Goal: Task Accomplishment & Management: Complete application form

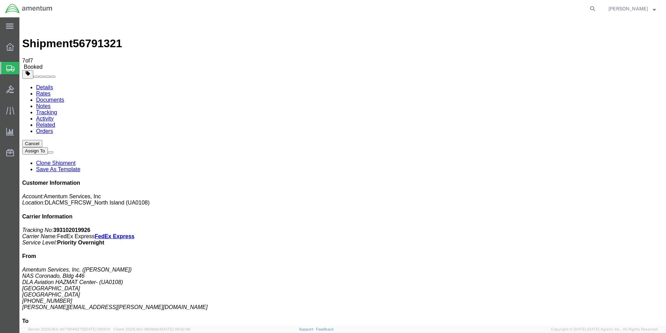
click at [0, 0] on span "Create Shipment" at bounding box center [0, 0] width 0 height 0
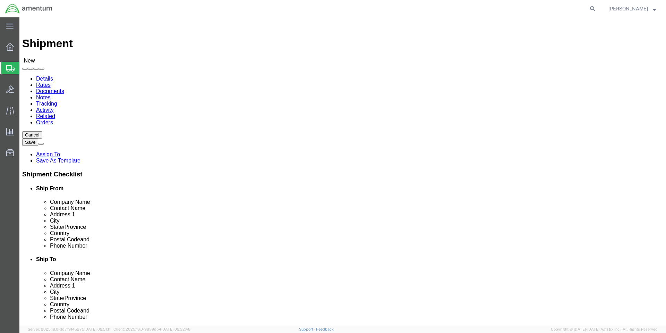
select select "MYPROFILE"
select select "CA"
click input "text"
type input "jeffr"
click p "- Amentum Services, Inc. - ([PERSON_NAME]) FRCSW K BAY, MARINE CORPS BASE BLDG …"
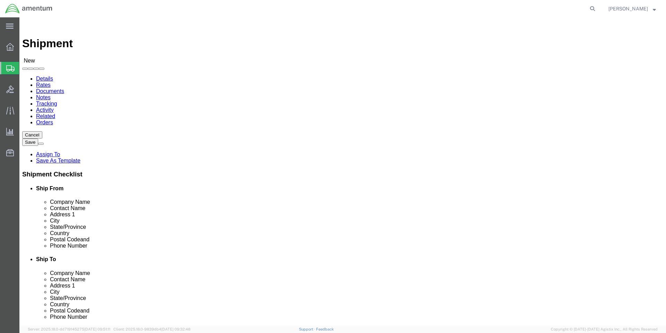
select select "HI"
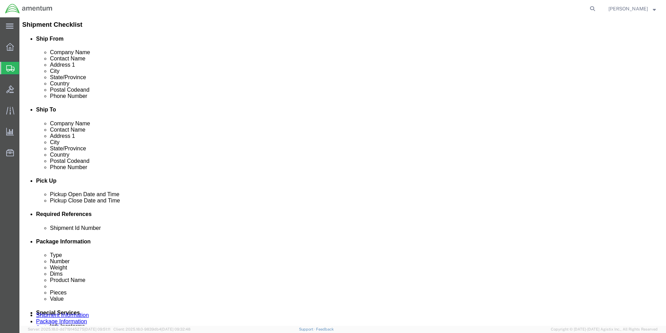
scroll to position [208, 0]
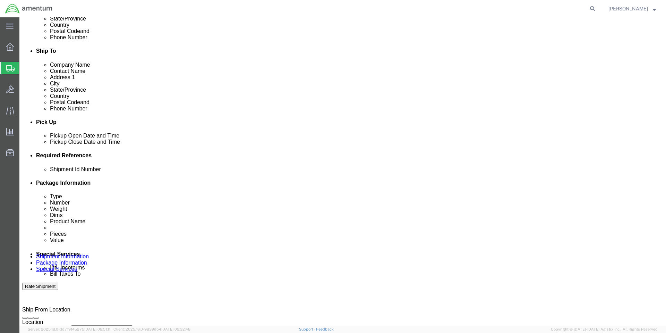
type input "[PERSON_NAME]"
click button "Add reference"
click input "text"
type input "1"
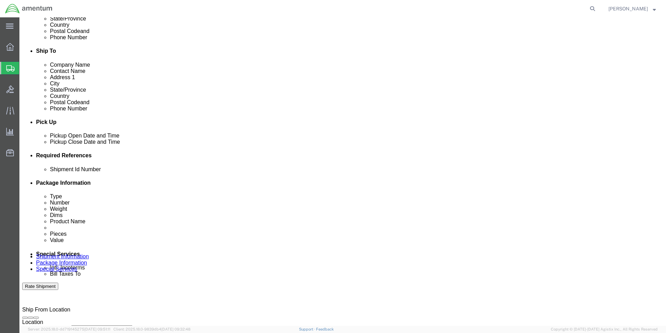
select select "PURCHORD"
type input "HMMS: 85522"
select select "CUSTREF"
type input "8010LLHAZ5135"
click div "Shipping Mode (Optional)"
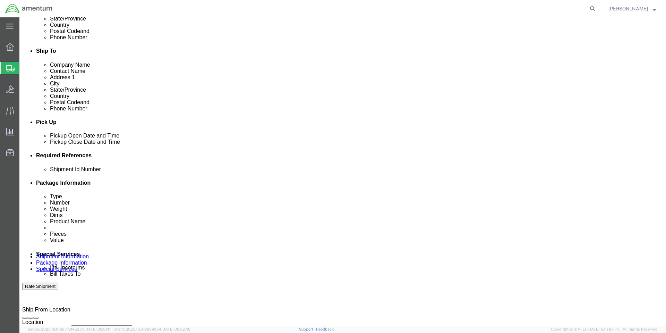
scroll to position [288, 0]
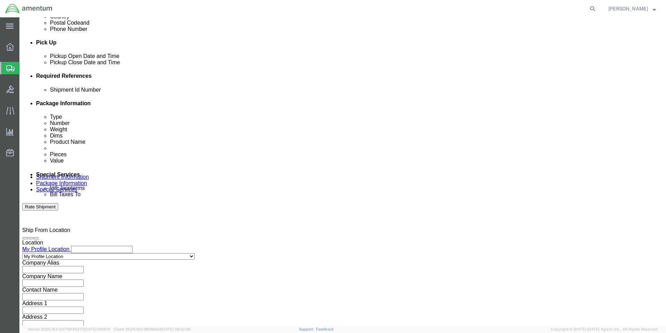
click button "Continue"
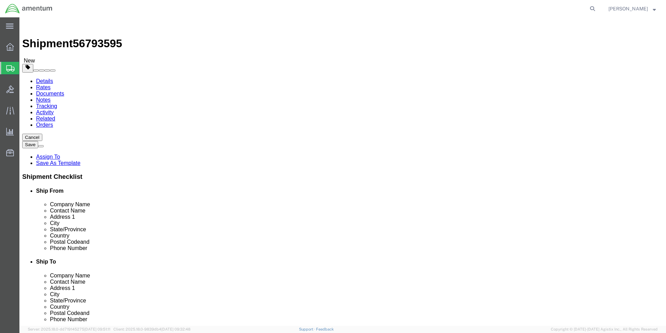
click select "Select BCK Boxes Bale(s) Basket(s) Bolt(s) Bottle(s) Buckets Bulk Bundle(s) Can…"
select select "YRPK"
click select "Select BCK Boxes Bale(s) Basket(s) Bolt(s) Bottle(s) Buckets Bulk Bundle(s) Can…"
click input "text"
type input "10"
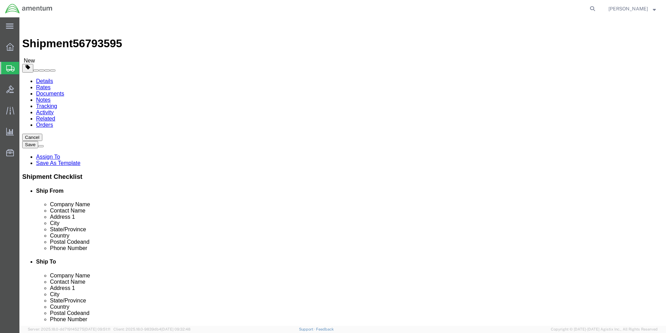
type input "10"
type input "15"
type input "11"
click link "Add Content"
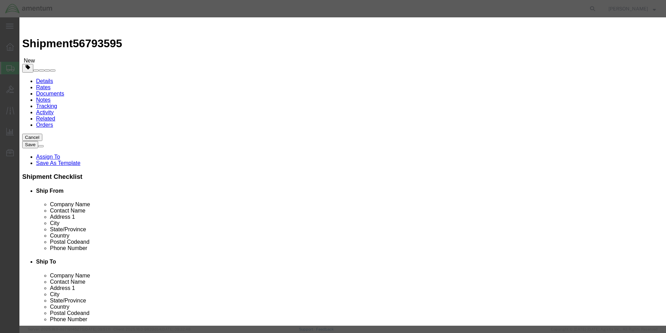
click input "text"
paste input "FP-50"
type input "FP-50"
click div
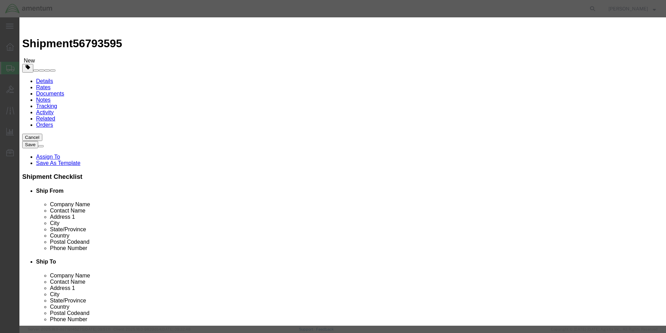
click div
click textarea
paste textarea "POLYURETHANE COATING, 2 PART 200 GM + 6 GM, CURING TY I, KT"
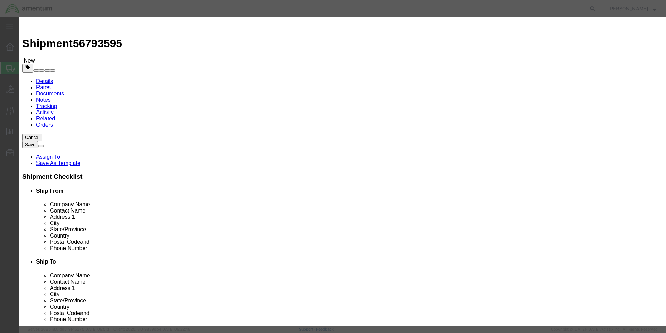
type textarea "POLYURETHANE COATING, 2 PART 200 GM + 6 GM, CURING TY I, KT"
click input "0"
type input "10"
click input "text"
type input "750"
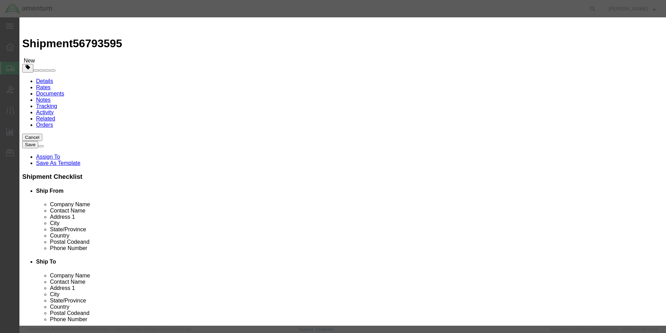
click input "checkbox"
checkbox input "true"
click input "text"
type input "PAINT"
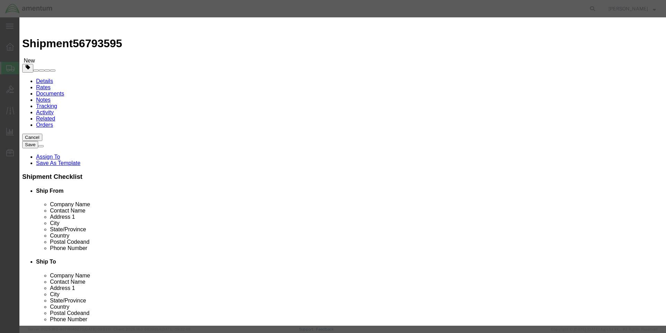
click input "text"
type input "1263"
click select "Select 1 Explosive 1.1 Explosive 1.2 Explosive 1.3 Explosive 1.4 Explosive 1.5 …"
select select "3 Flammable Liquid"
click select "Select 1 Explosive 1.1 Explosive 1.2 Explosive 1.3 Explosive 1.4 Explosive 1.5 …"
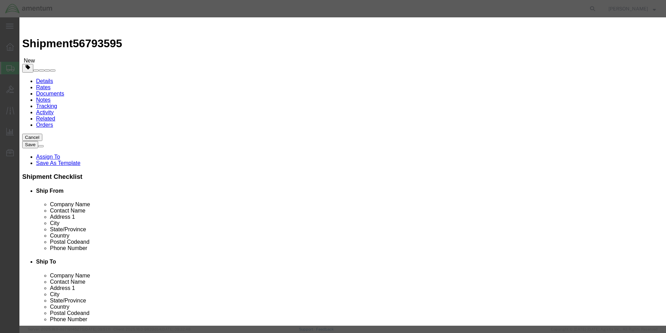
click select "Select 1 - Drums 2 - Reserved 3 - Jerricans 4 - Boxes 5 - Bags 6 - Composite Pa…"
select select "BOXES"
click select "Select 1 - Drums 2 - Reserved 3 - Jerricans 4 - Boxes 5 - Bags 6 - Composite Pa…"
click select "Container Material A - Steel (all types and surface treatments) B - Aluminum C …"
select select "FIBERBOARD"
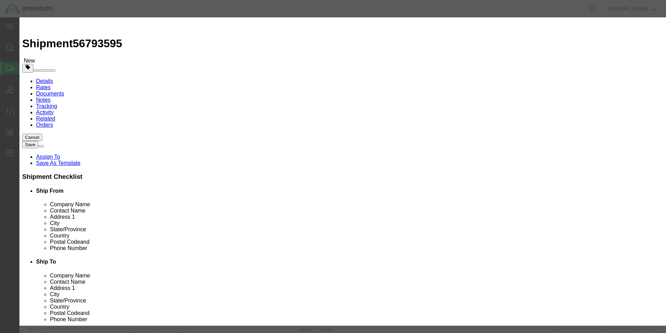
click select "Container Material A - Steel (all types and surface treatments) B - Aluminum C …"
click input "text"
type input "AMENTUM SERVICES, INC GOV"
type input "[PERSON_NAME]"
type input "6195120413"
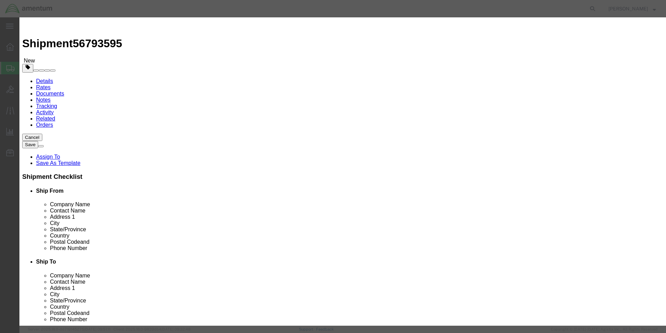
scroll to position [152, 0]
click button "Save & Close"
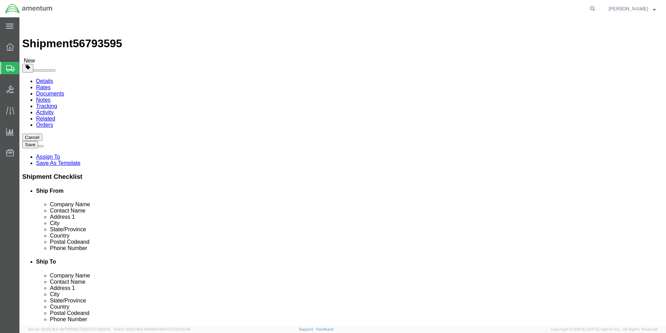
click button "Continue"
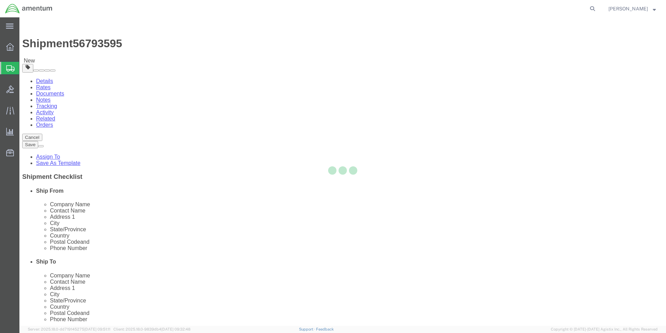
select select
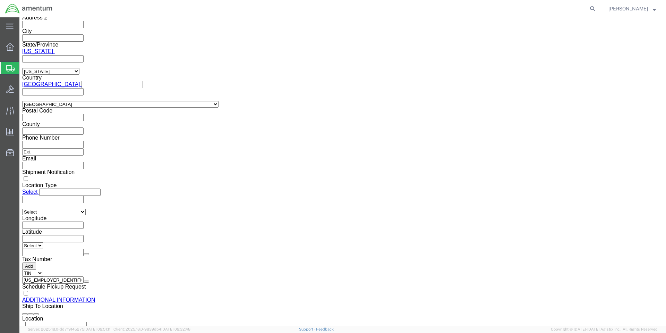
scroll to position [590, 0]
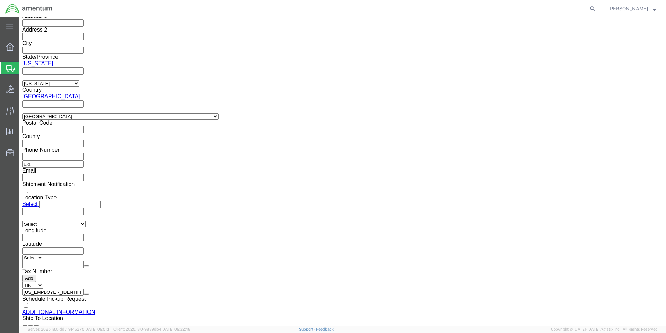
click button "Upload"
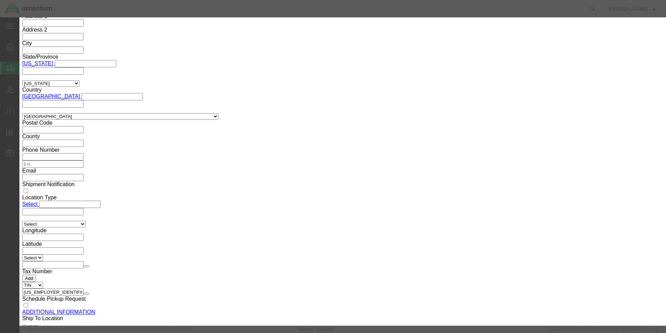
click button "Browse"
type input "C:\fakepath\SGP66772.pdf"
click button "Upload"
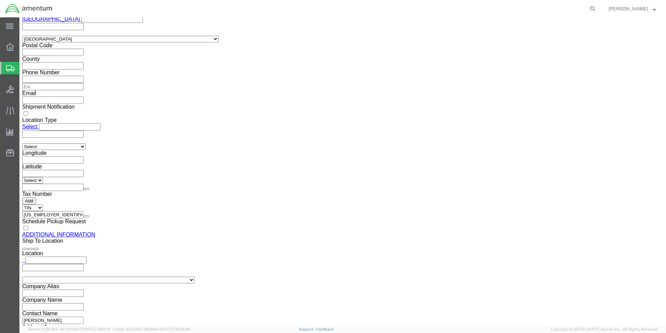
scroll to position [669, 0]
click button "Rate Shipment"
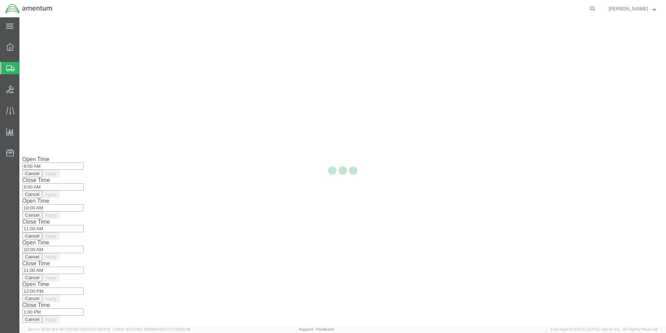
scroll to position [0, 0]
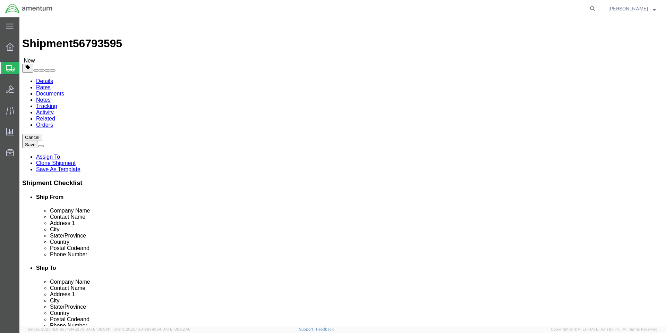
click at [44, 78] on link "Details" at bounding box center [44, 81] width 17 height 6
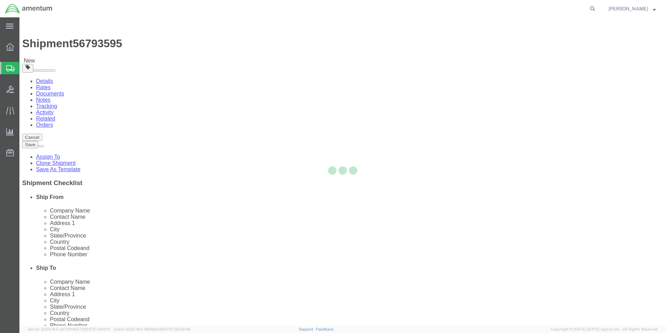
select select "56414"
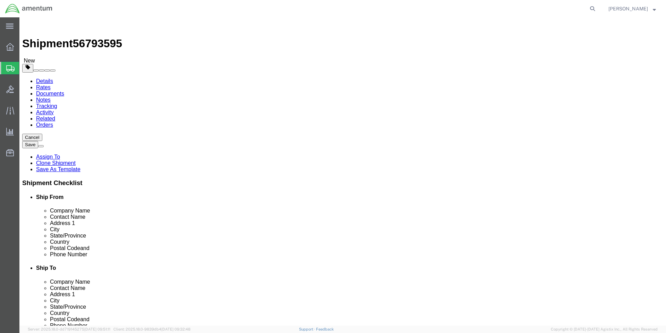
click button "Rate Shipment"
